Goal: Obtain resource: Download file/media

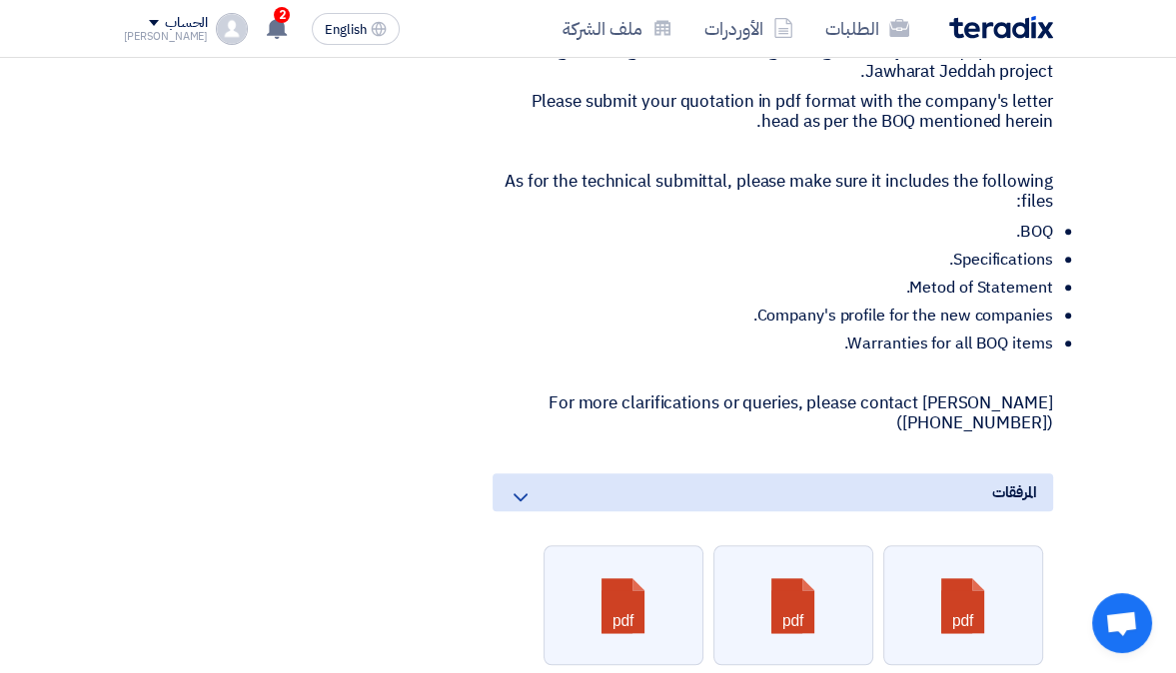
scroll to position [1424, 0]
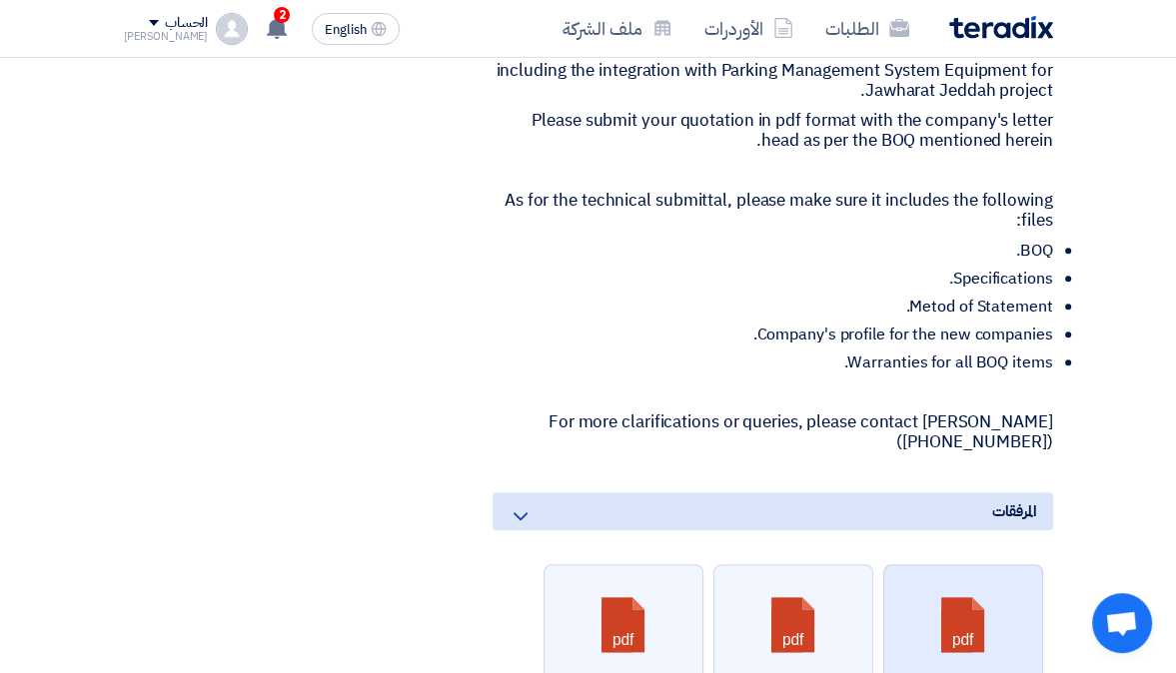
click at [991, 565] on link at bounding box center [964, 625] width 160 height 120
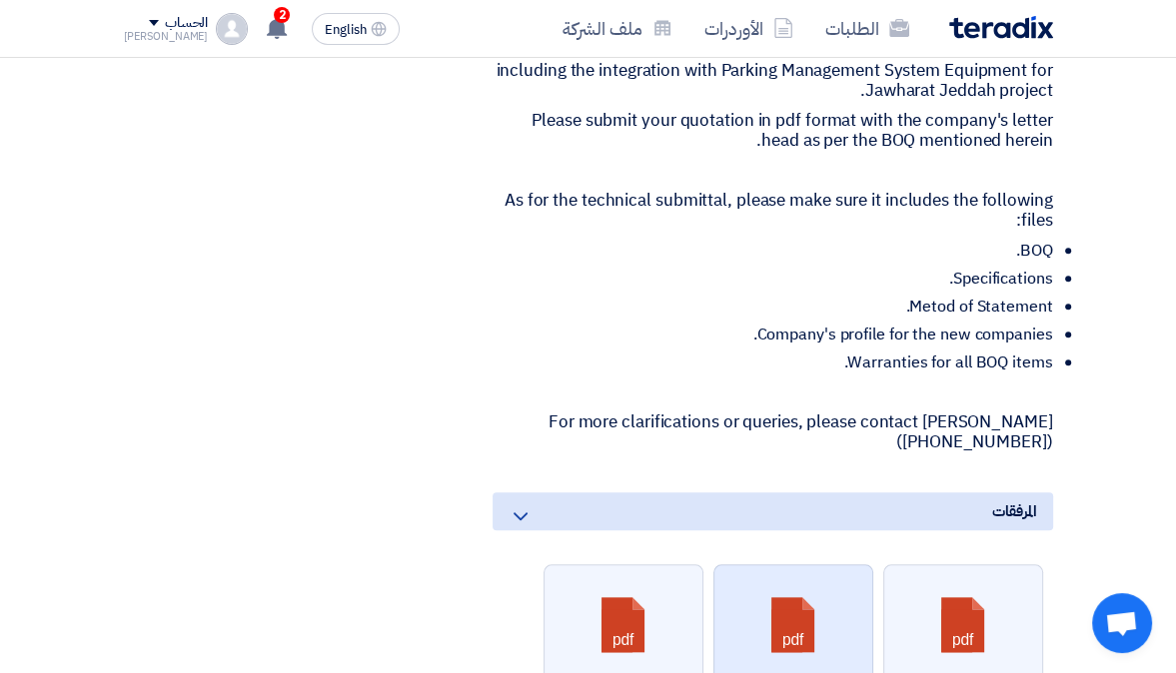
click at [796, 565] on link at bounding box center [794, 625] width 160 height 120
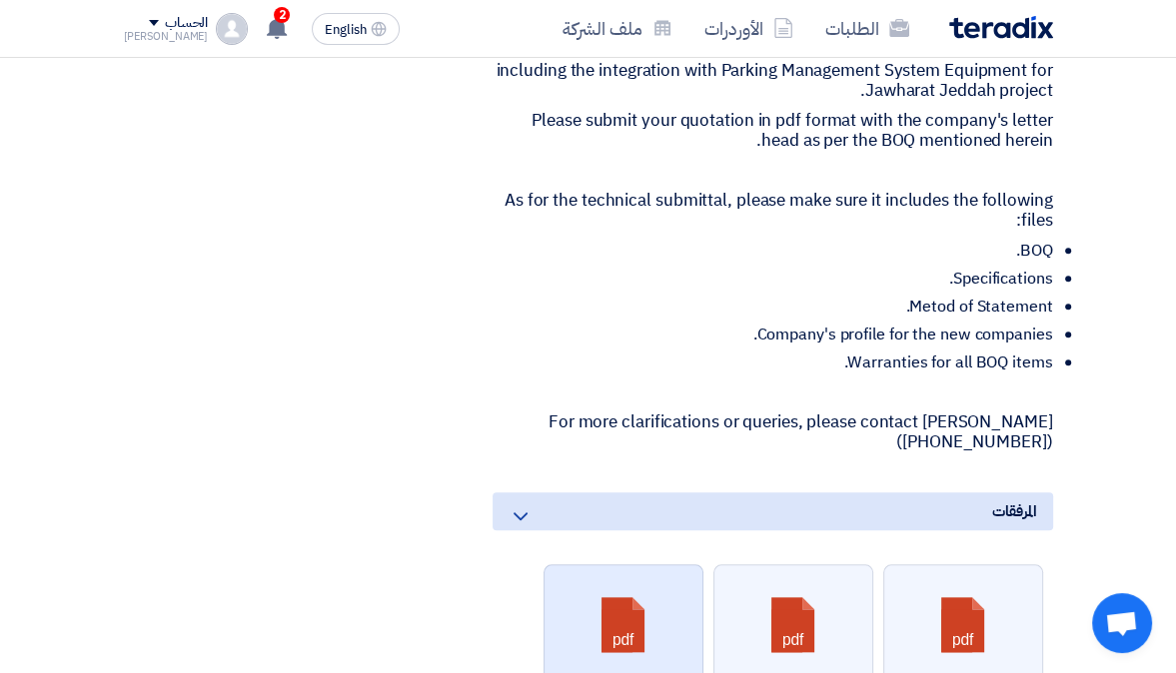
click at [620, 565] on link at bounding box center [624, 625] width 160 height 120
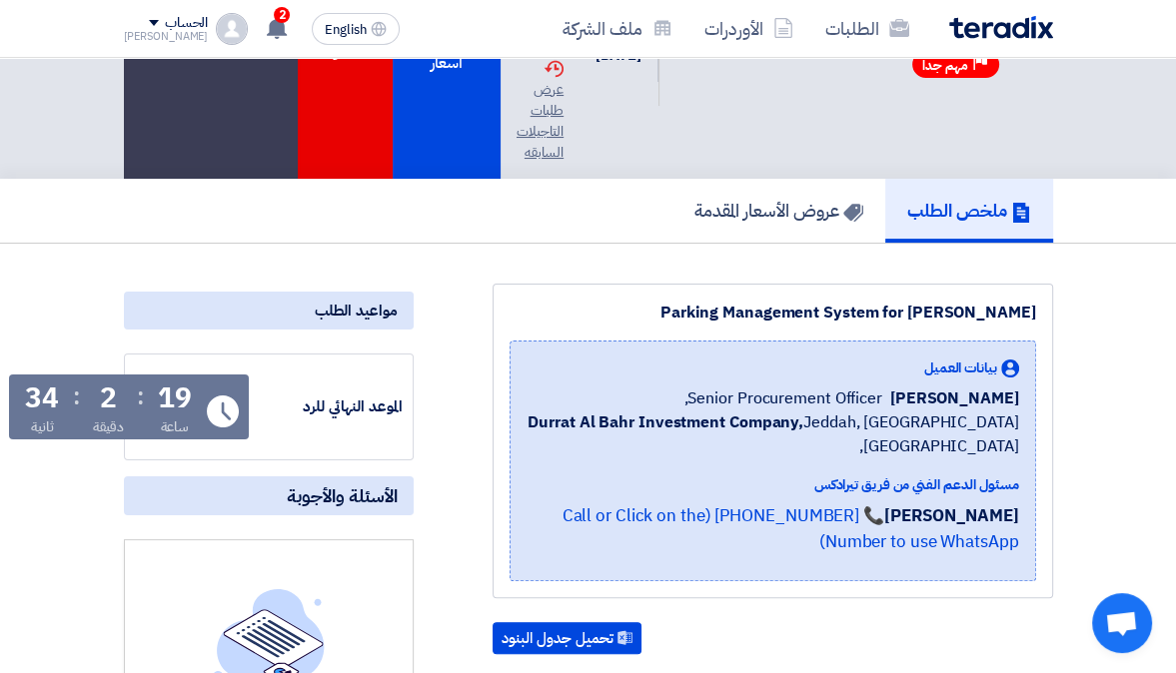
scroll to position [0, 0]
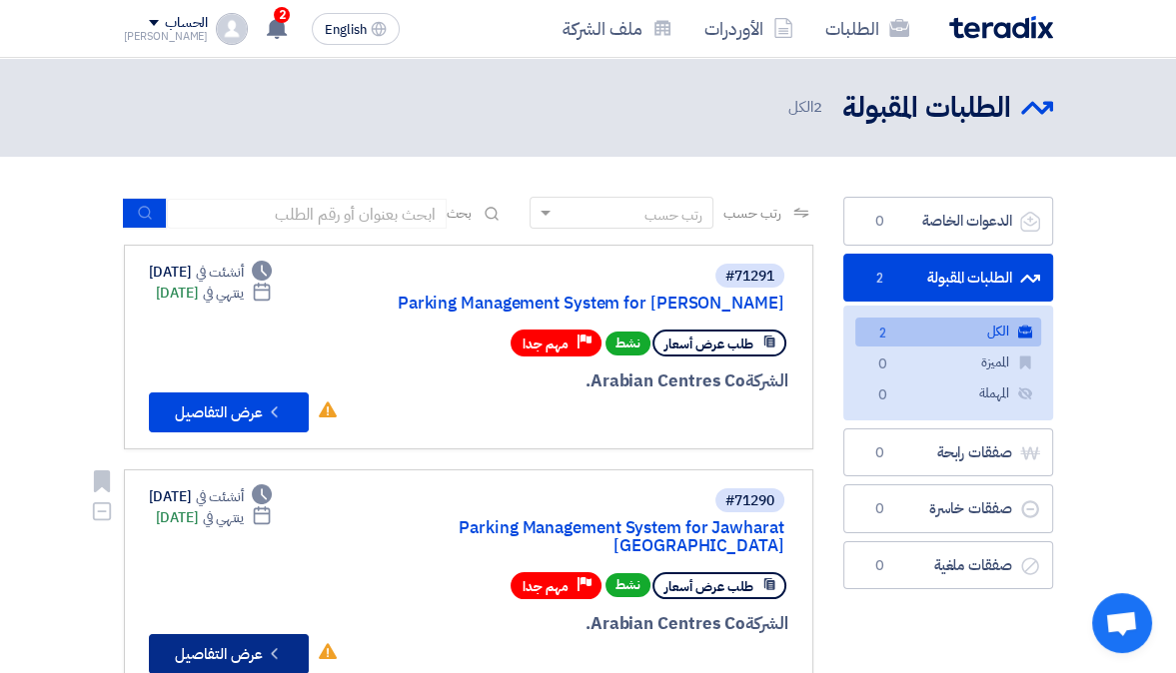
click at [241, 646] on button "Check details عرض التفاصيل" at bounding box center [229, 654] width 160 height 40
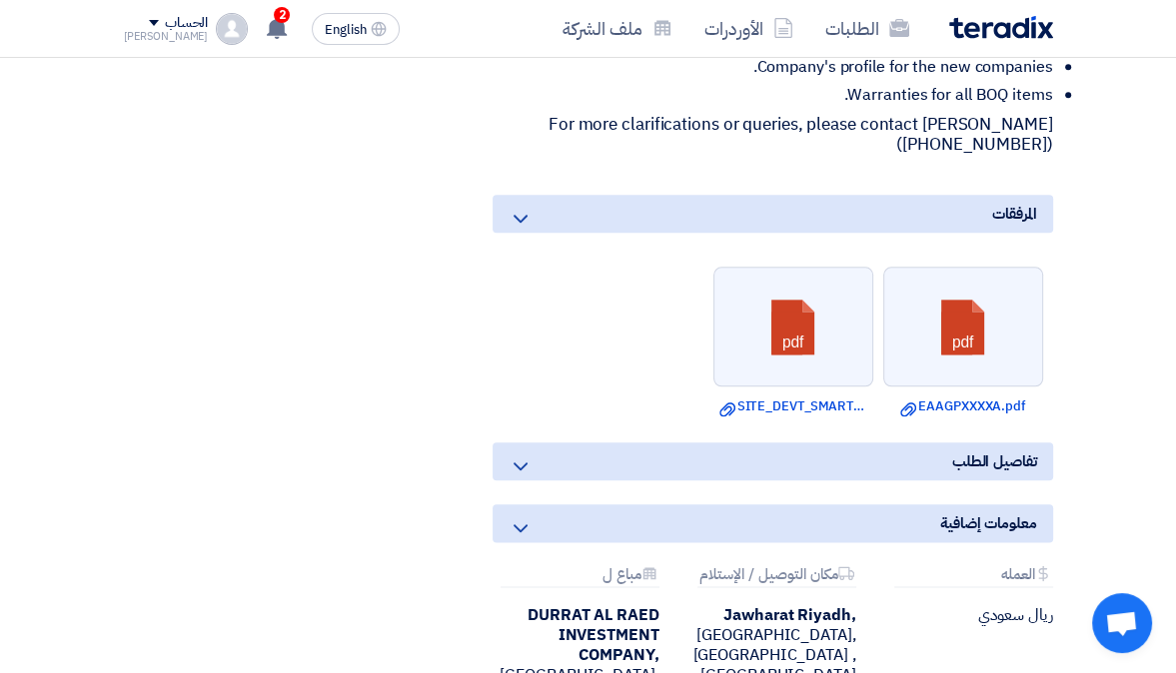
scroll to position [1672, 0]
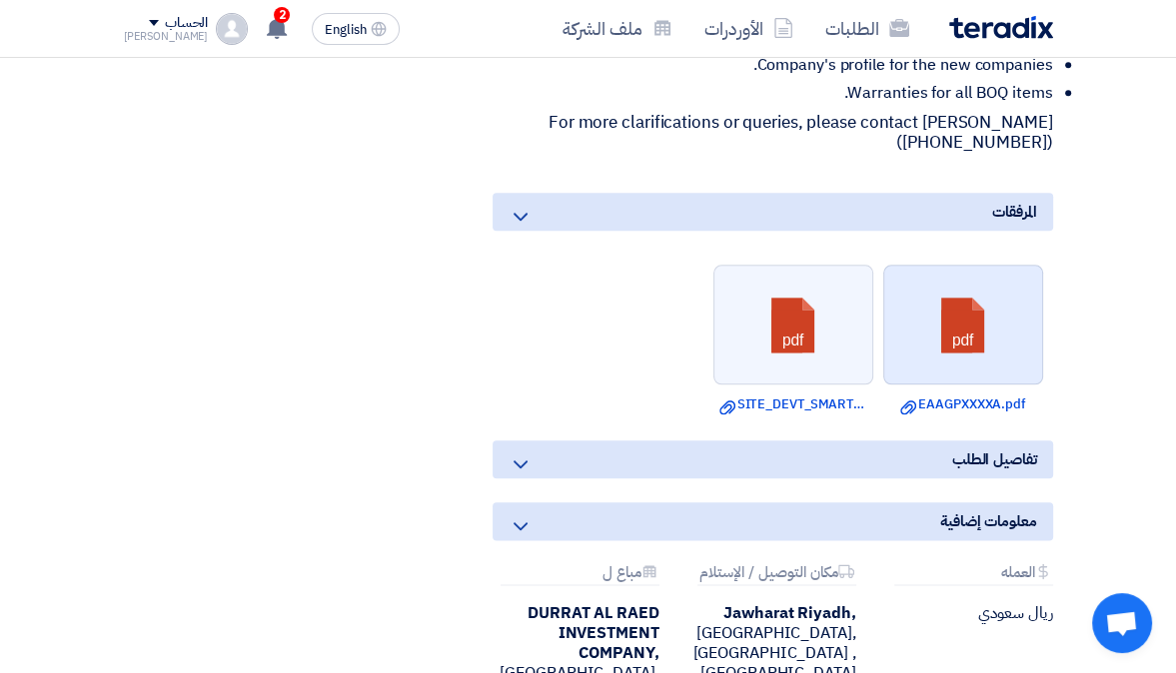
click at [982, 266] on link at bounding box center [964, 326] width 160 height 120
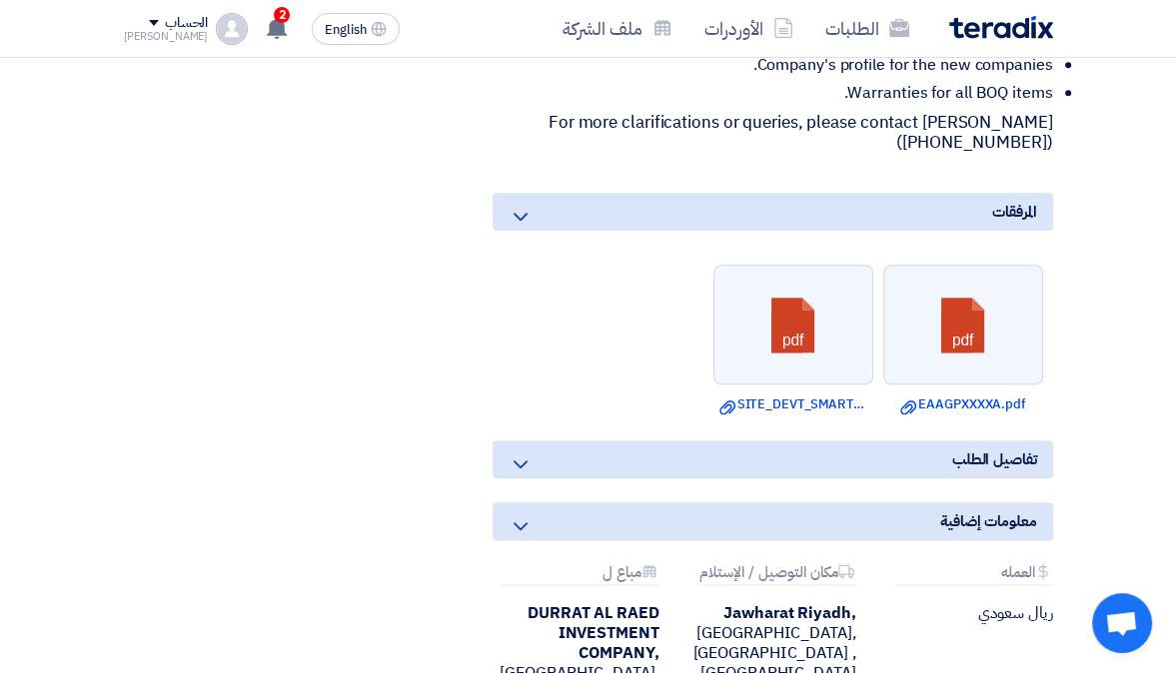
click at [592, 255] on ul "pdf Download file EAAGPXXXXA.pdf pdf Download file SITE_DEVT_SMART_PARKINGModel…" at bounding box center [772, 340] width 560 height 170
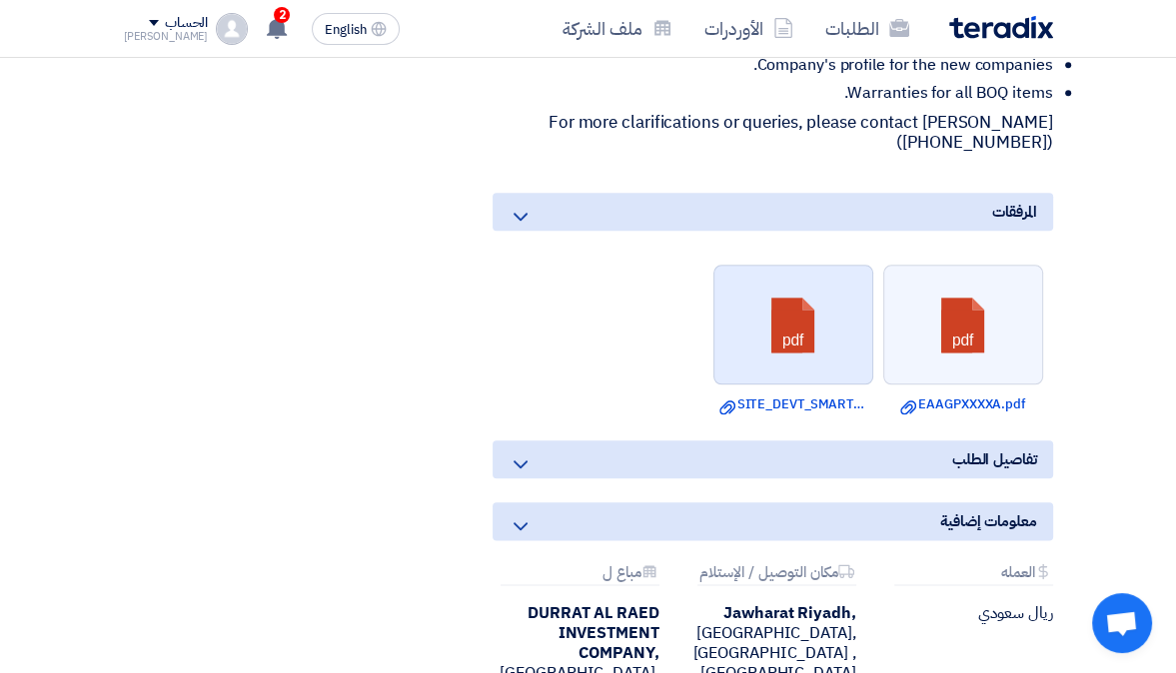
click at [779, 266] on link at bounding box center [794, 326] width 160 height 120
